Goal: Information Seeking & Learning: Learn about a topic

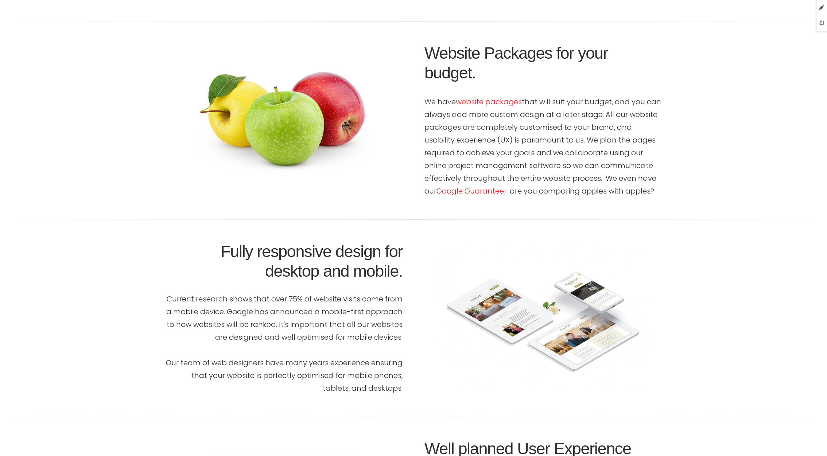
scroll to position [1013, 0]
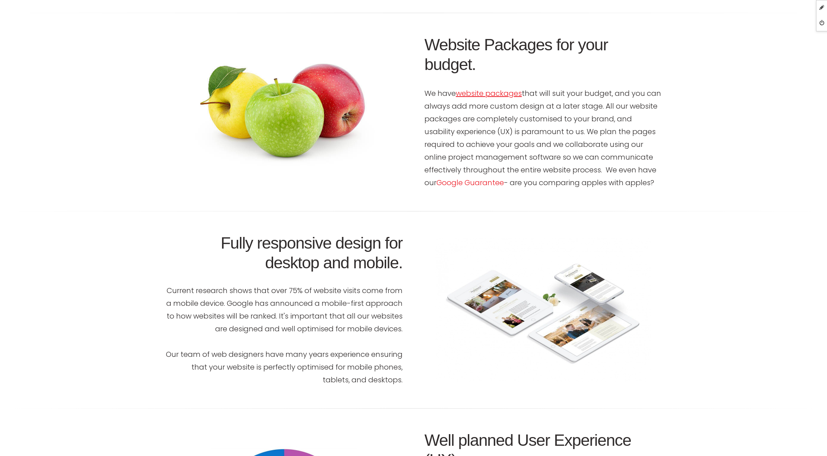
click at [500, 94] on link "website packages" at bounding box center [489, 93] width 66 height 10
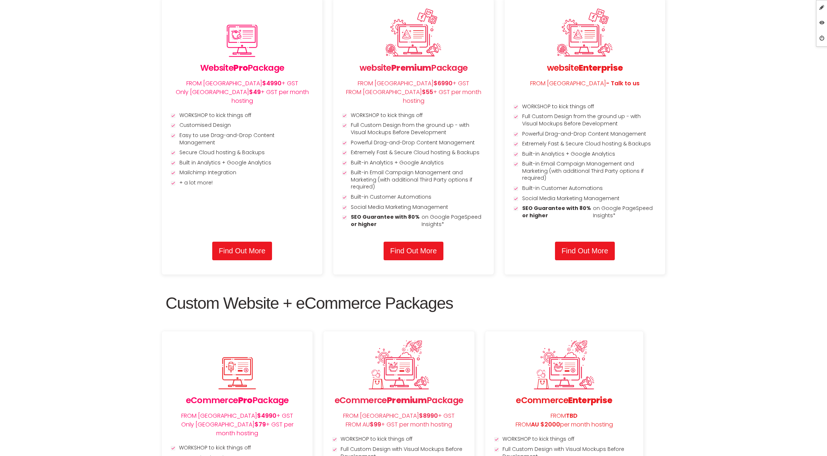
scroll to position [966, 0]
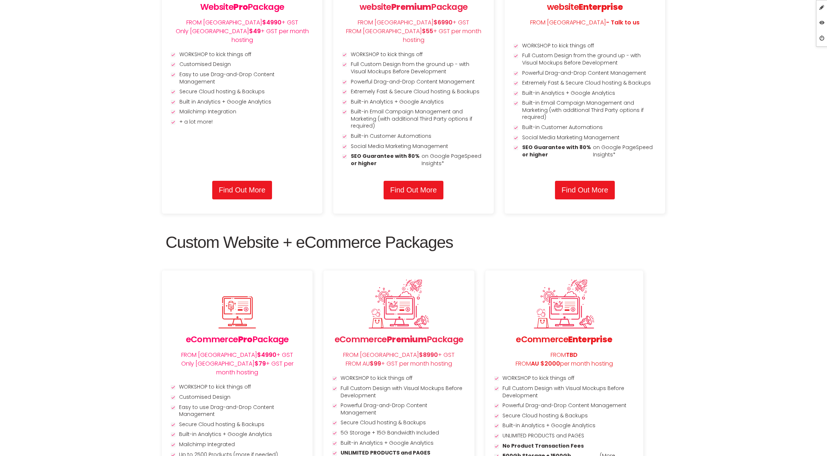
click at [740, 199] on section "Custom Website Packages Website Pro Package FROM NZ $4990 + GST Only NZ $49 + G…" at bounding box center [413, 279] width 827 height 846
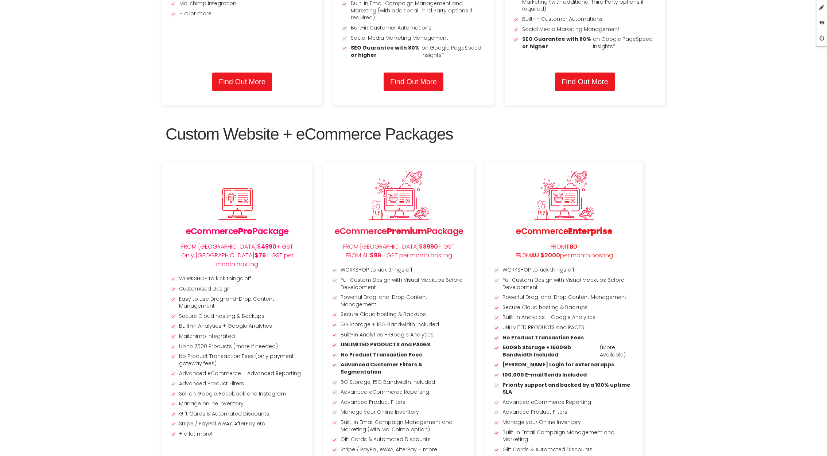
scroll to position [1074, 0]
click at [801, 9] on link "Edit Page" at bounding box center [791, 7] width 73 height 15
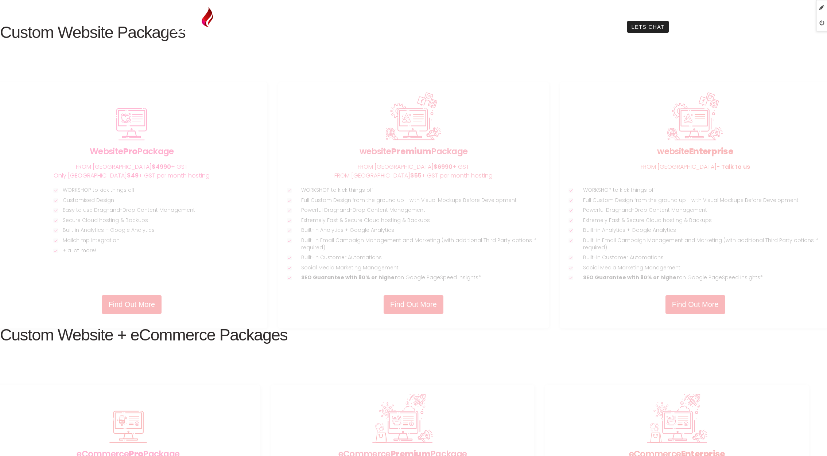
click at [162, 33] on ul "We can help you strengthen your connection with customers through our marketing…" at bounding box center [413, 69] width 511 height 73
click at [182, 25] on img at bounding box center [189, 20] width 47 height 26
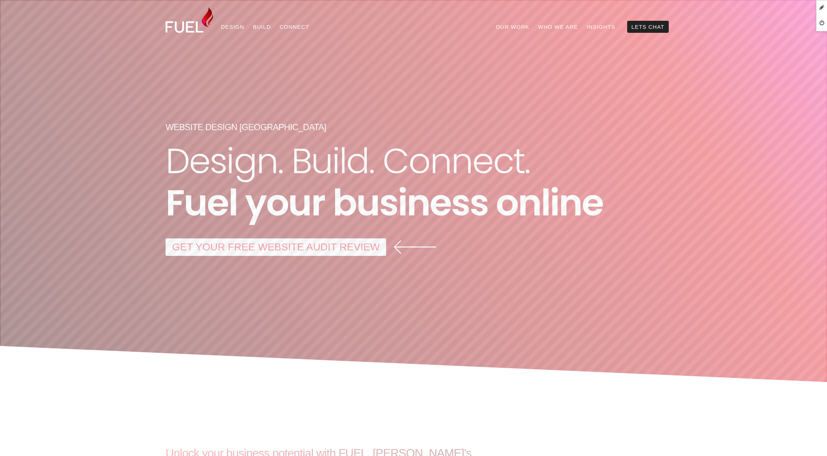
click at [184, 30] on img at bounding box center [189, 20] width 47 height 26
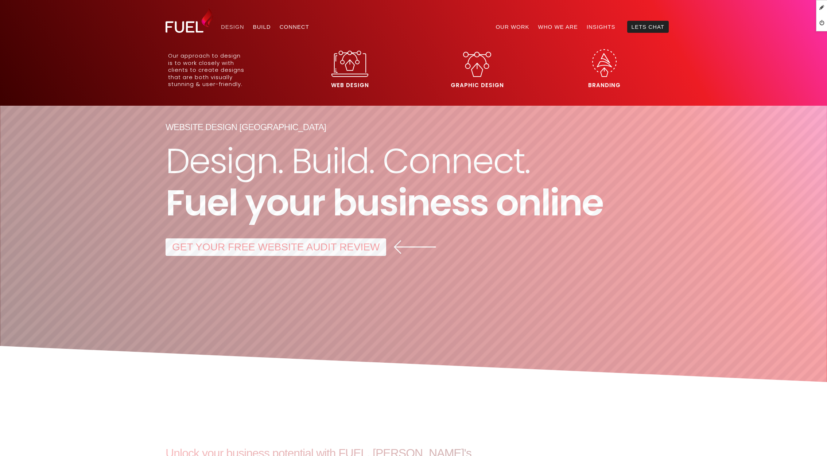
click at [236, 26] on link "Design" at bounding box center [233, 27] width 32 height 12
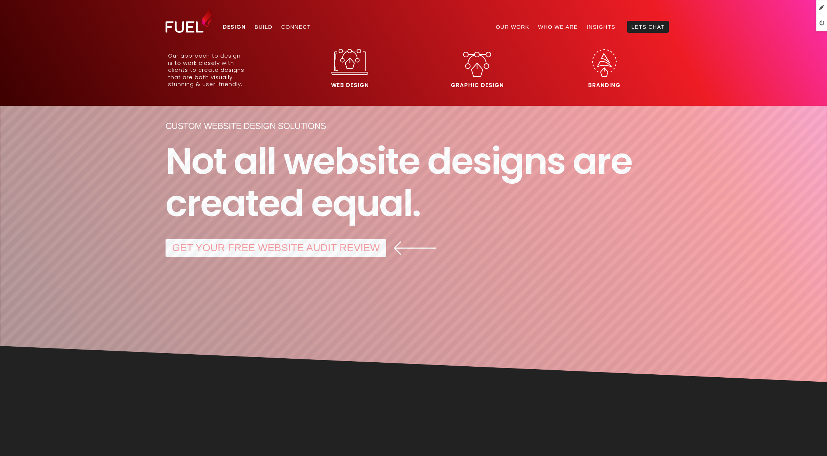
click at [353, 65] on img at bounding box center [350, 62] width 37 height 26
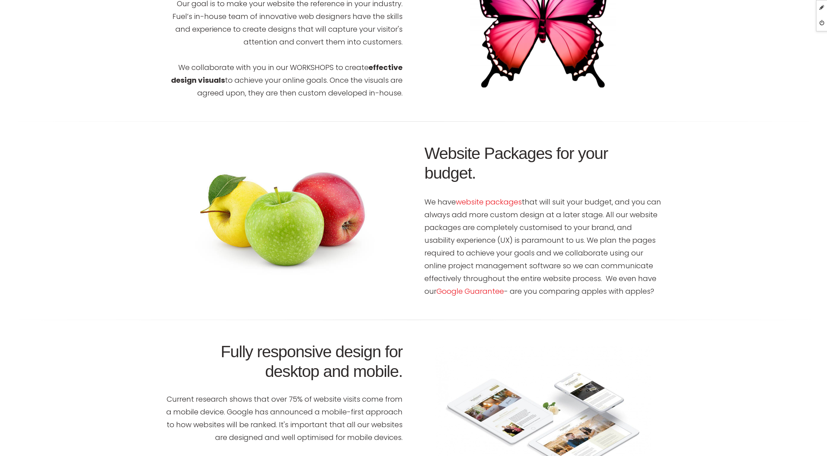
scroll to position [905, 0]
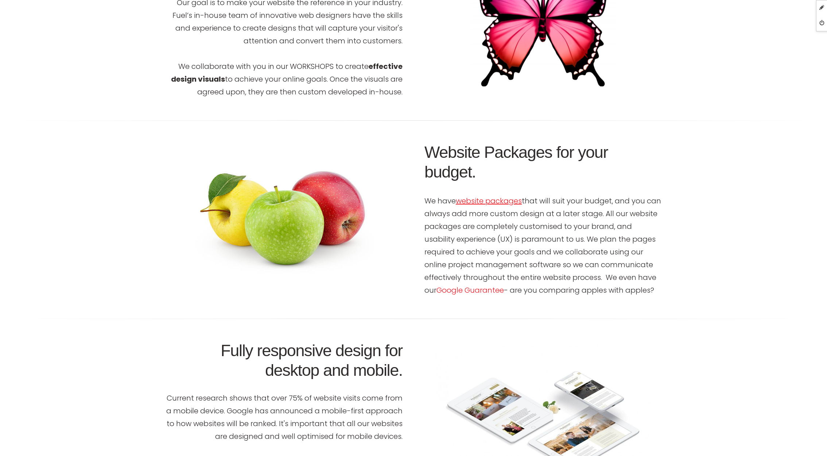
click at [490, 201] on link "website packages" at bounding box center [489, 201] width 66 height 10
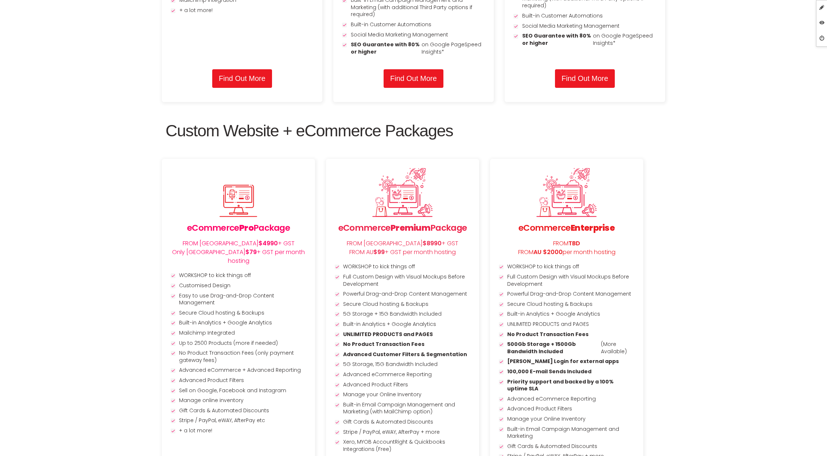
scroll to position [1081, 0]
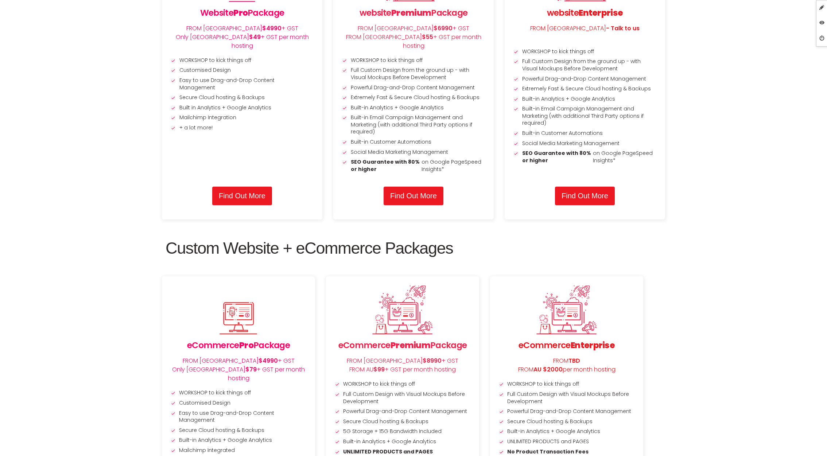
scroll to position [961, 0]
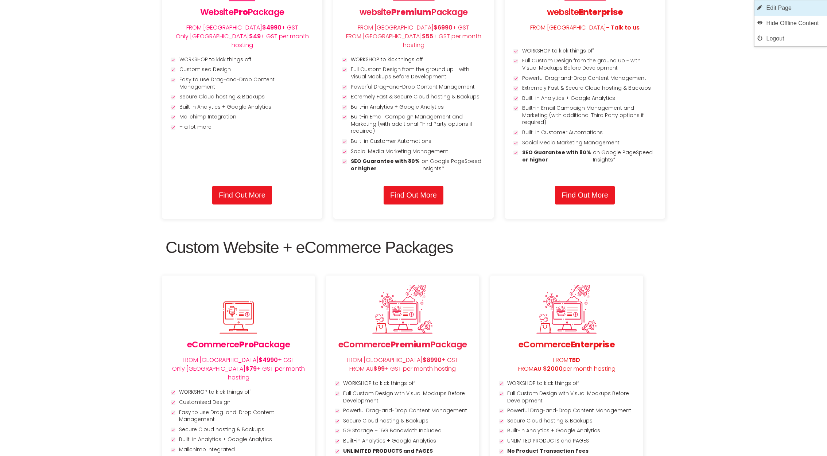
click at [820, 7] on link "Edit Page" at bounding box center [791, 7] width 73 height 15
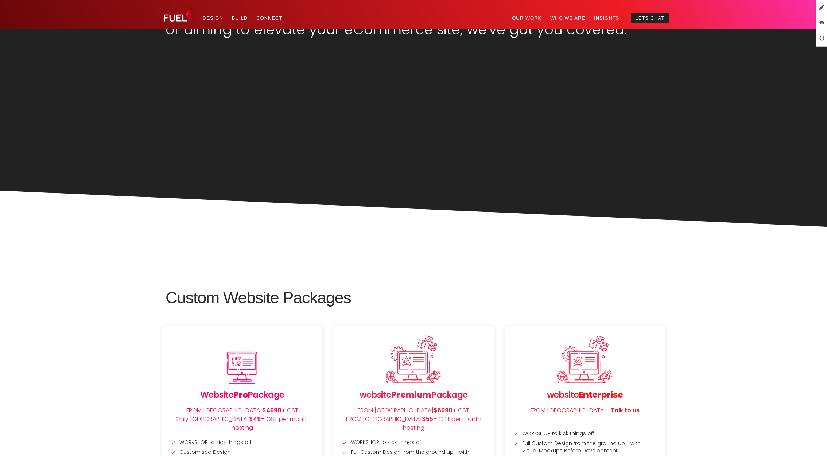
scroll to position [564, 0]
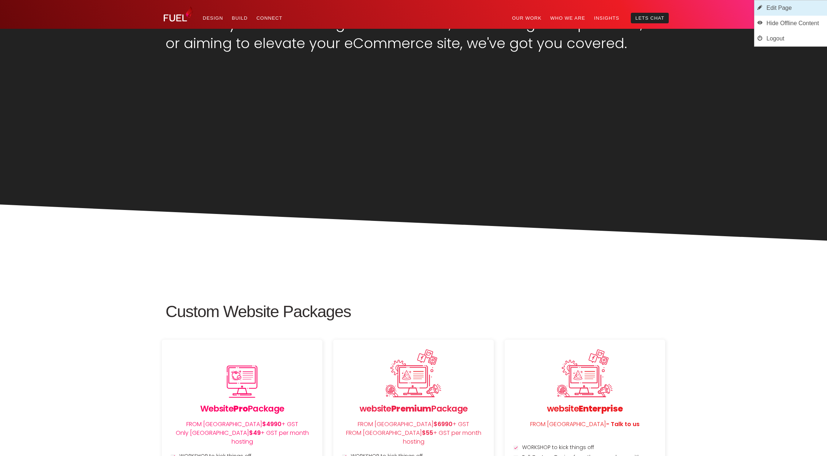
click at [803, 8] on link "Edit Page" at bounding box center [791, 7] width 73 height 15
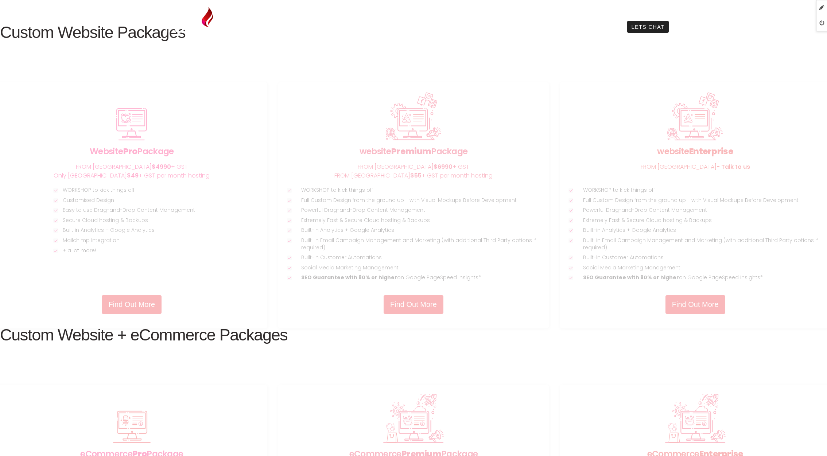
click at [188, 31] on img at bounding box center [189, 20] width 47 height 26
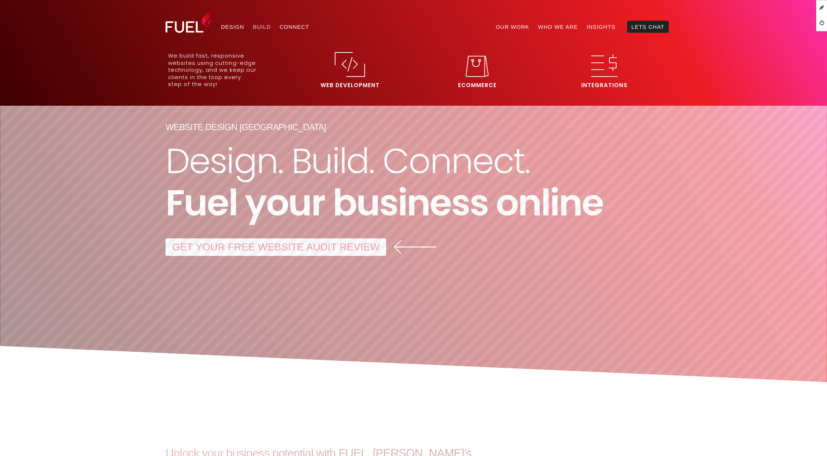
click at [230, 24] on link "Design" at bounding box center [233, 27] width 32 height 12
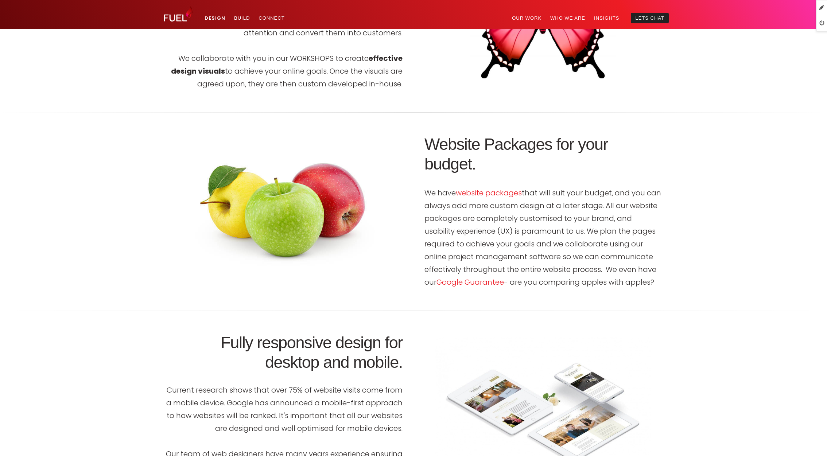
scroll to position [897, 0]
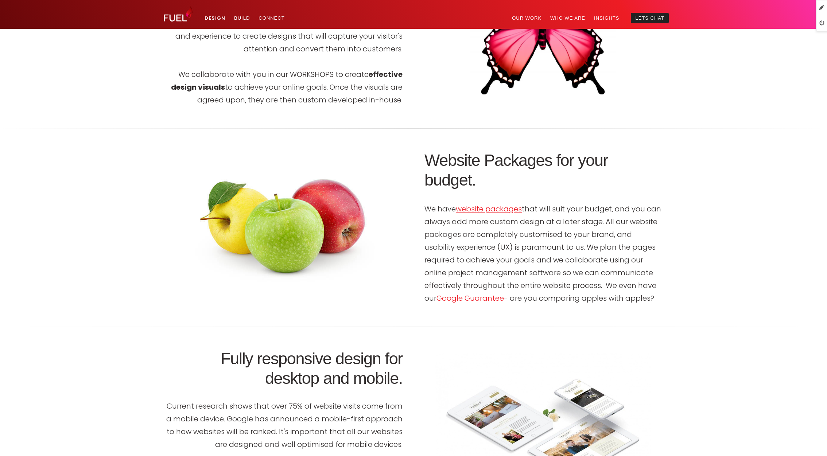
click at [505, 207] on link "website packages" at bounding box center [489, 209] width 66 height 10
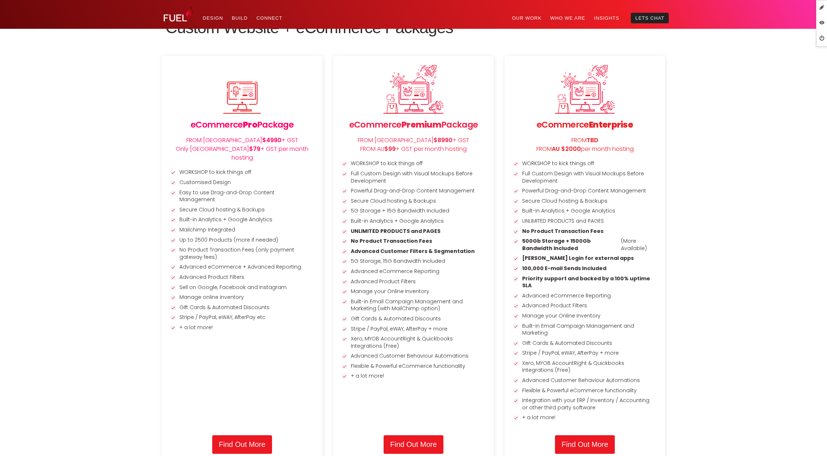
scroll to position [1157, 0]
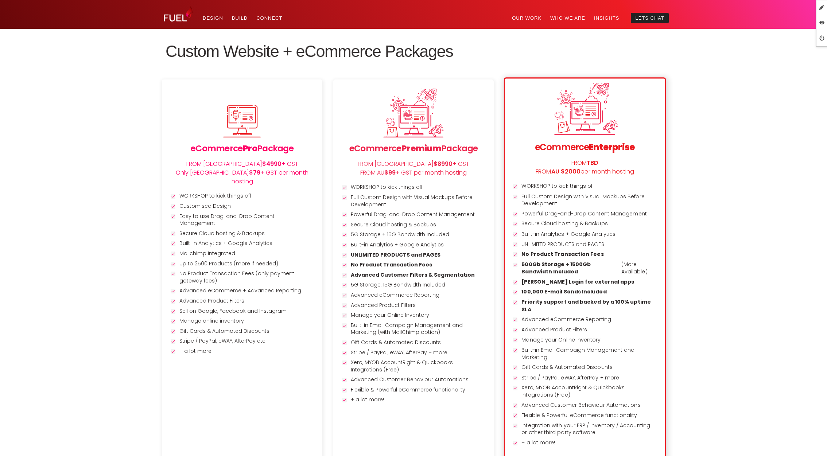
click at [557, 251] on link at bounding box center [585, 286] width 160 height 414
